Goal: Task Accomplishment & Management: Manage account settings

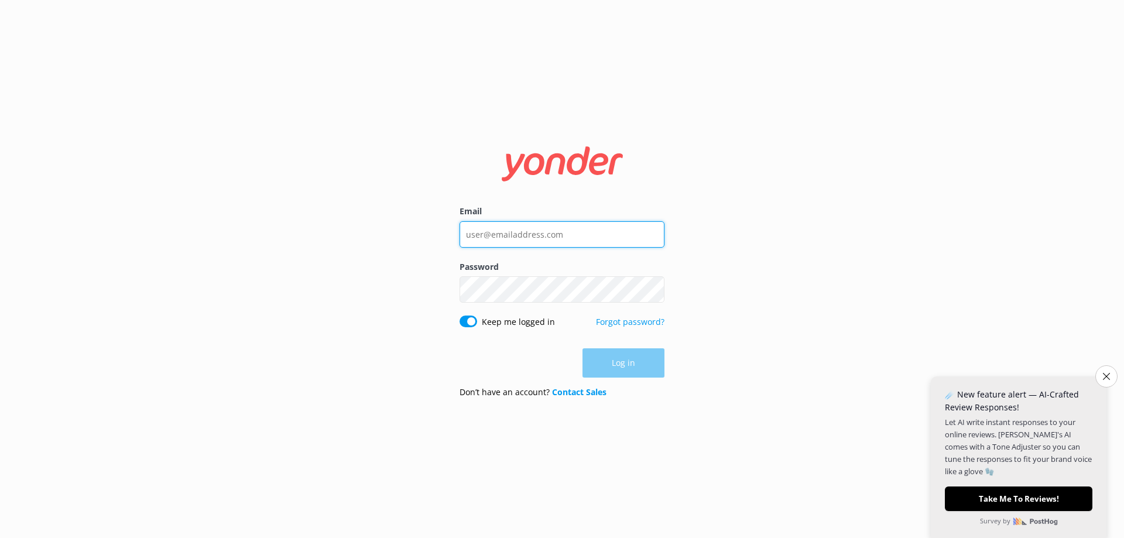
type input "[EMAIL_ADDRESS][DOMAIN_NAME]"
click at [634, 371] on div "Log in" at bounding box center [561, 362] width 205 height 29
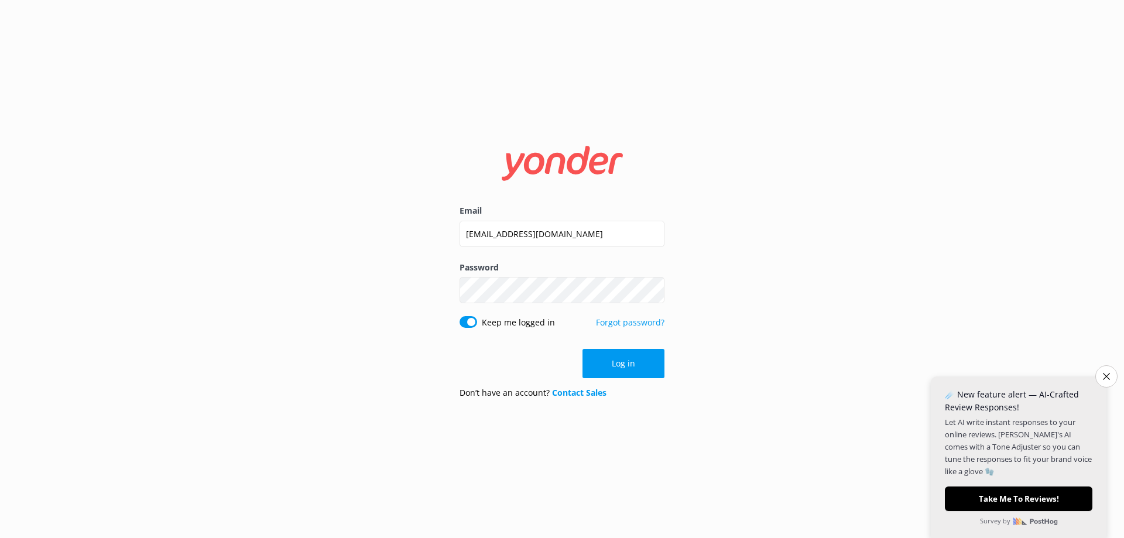
click at [652, 358] on button "Log in" at bounding box center [623, 363] width 82 height 29
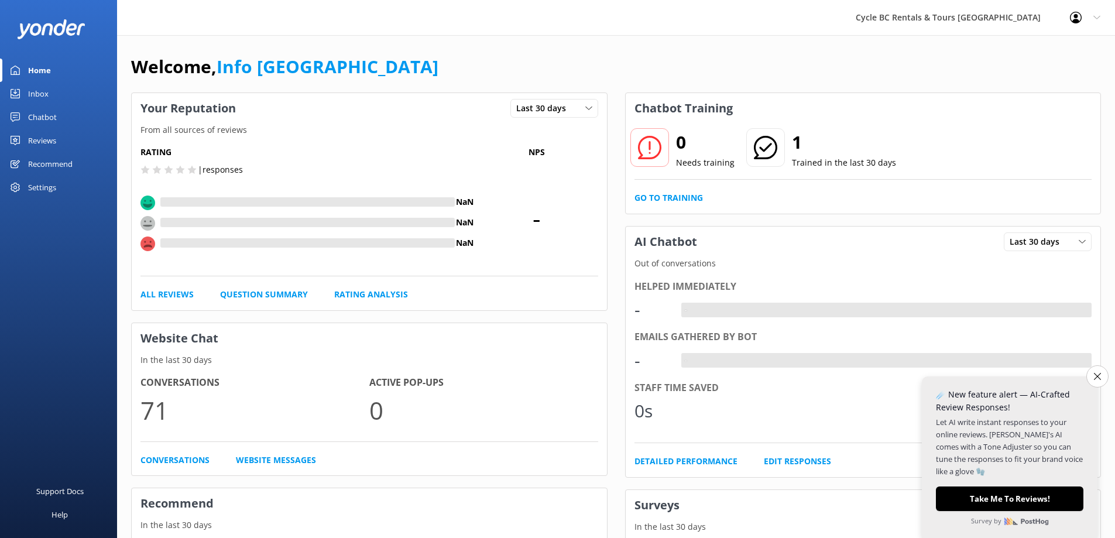
click at [1098, 374] on icon "Close survey" at bounding box center [1097, 376] width 7 height 7
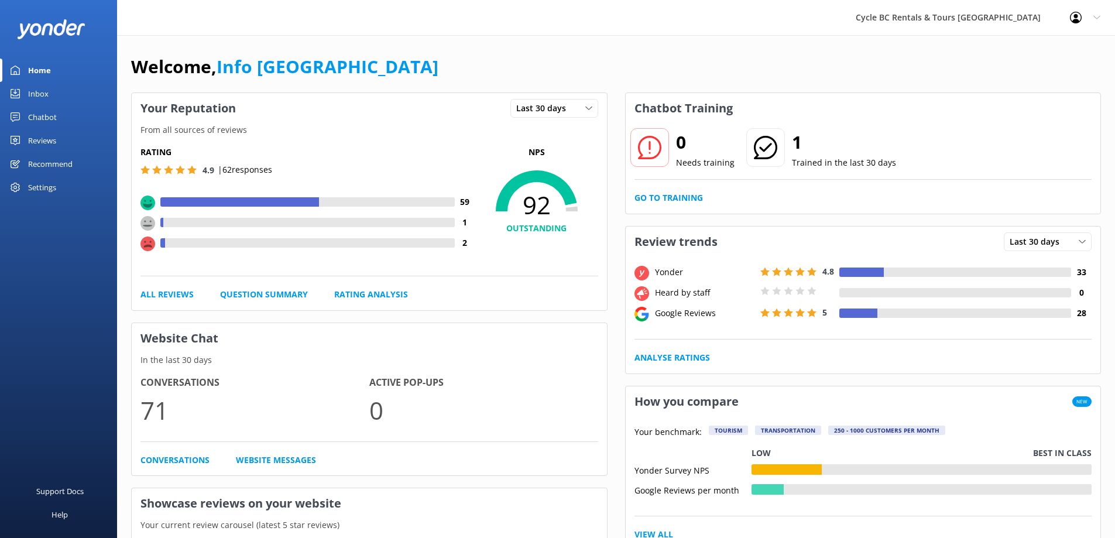
click at [68, 95] on link "Inbox" at bounding box center [58, 93] width 117 height 23
